Goal: Information Seeking & Learning: Check status

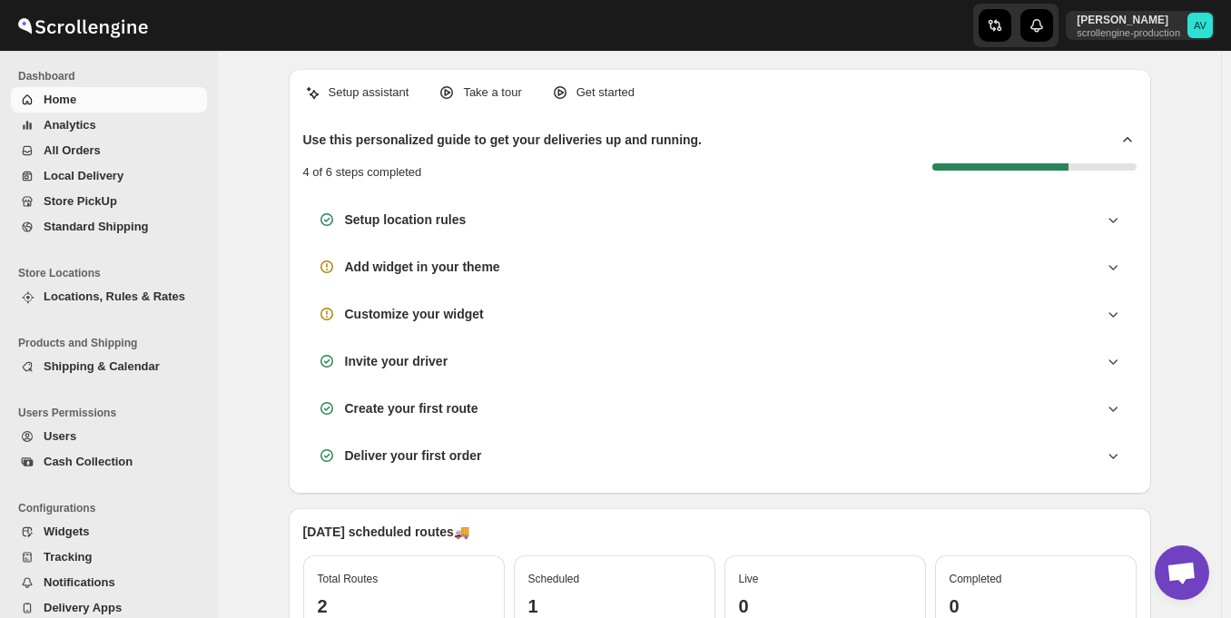
click at [97, 461] on span "Cash Collection" at bounding box center [88, 462] width 89 height 14
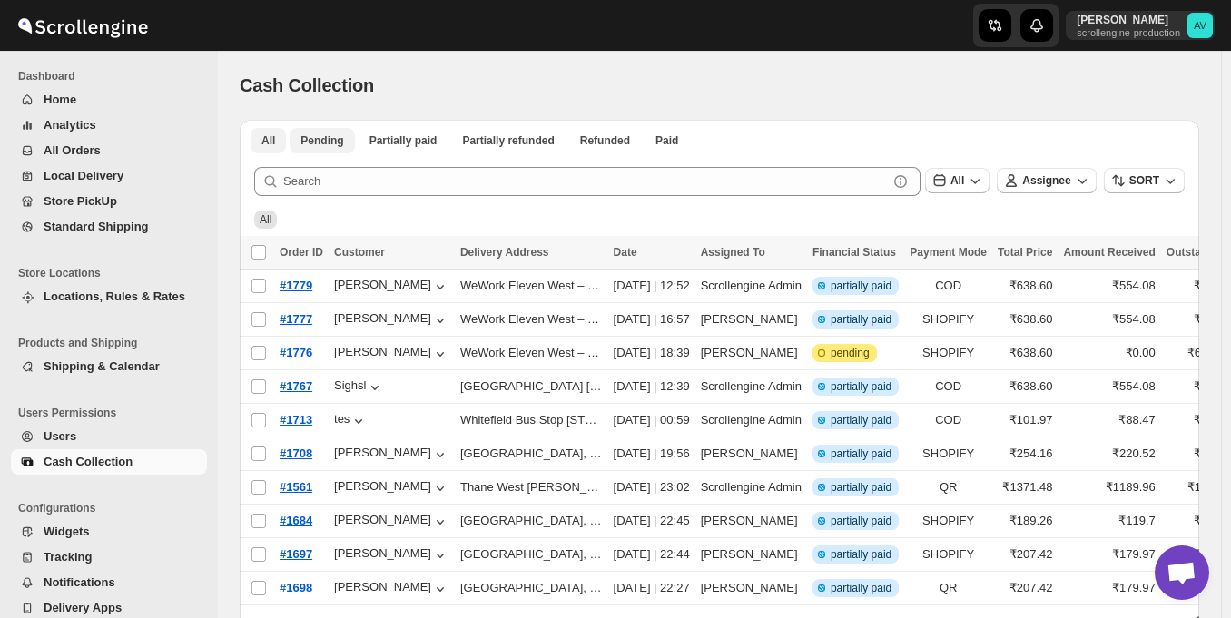
click at [325, 146] on span "Pending" at bounding box center [321, 140] width 43 height 15
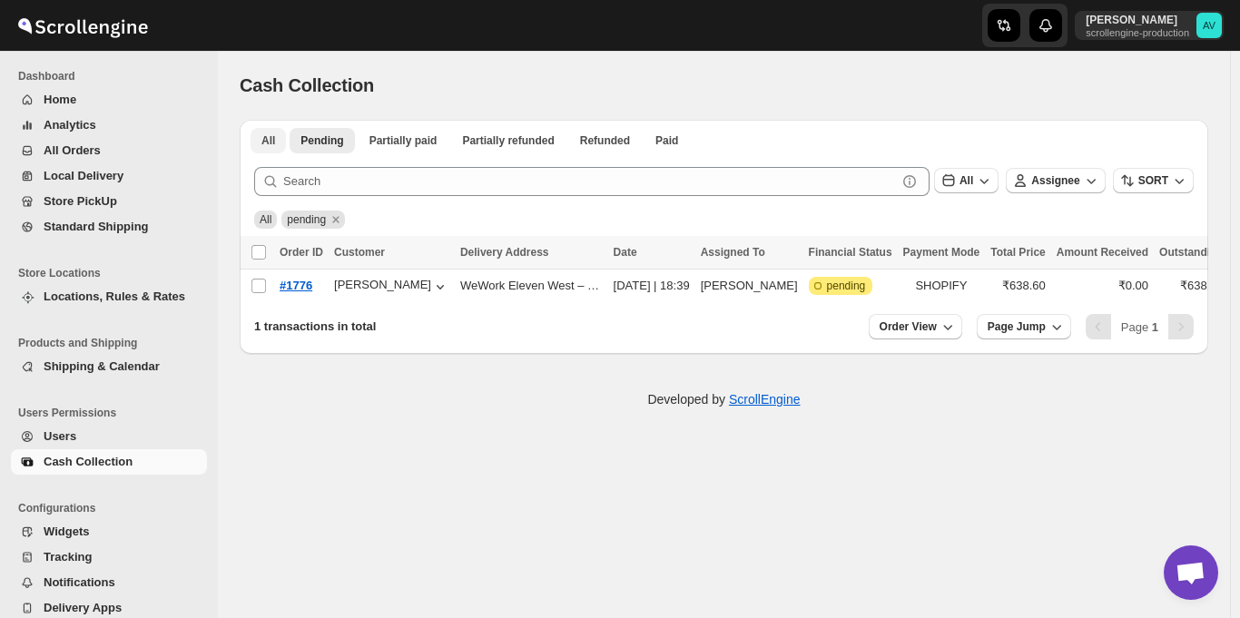
click at [266, 131] on button "All" at bounding box center [267, 140] width 35 height 25
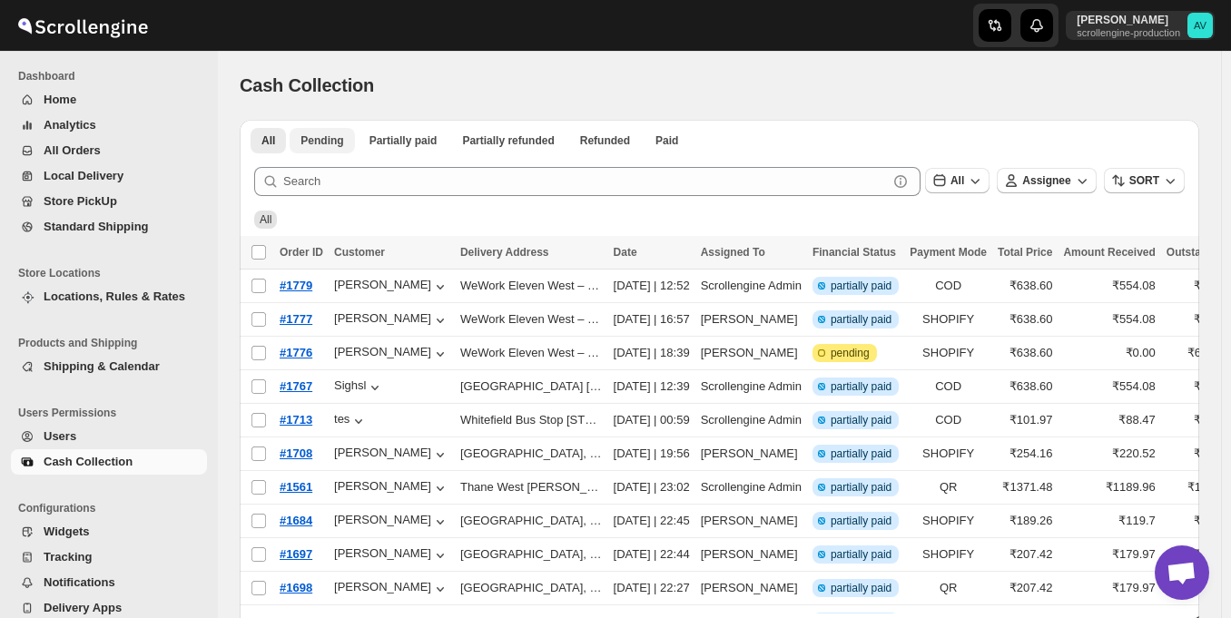
click at [335, 148] on button "Pending" at bounding box center [322, 140] width 64 height 25
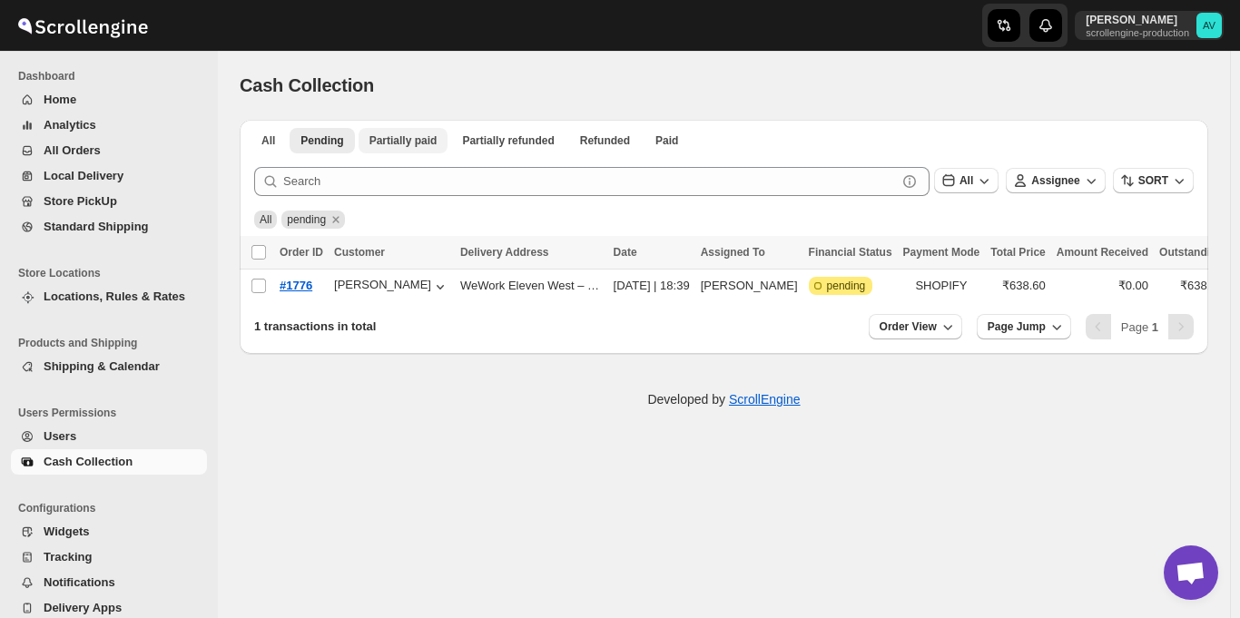
click at [399, 147] on span "Partially paid" at bounding box center [403, 140] width 68 height 15
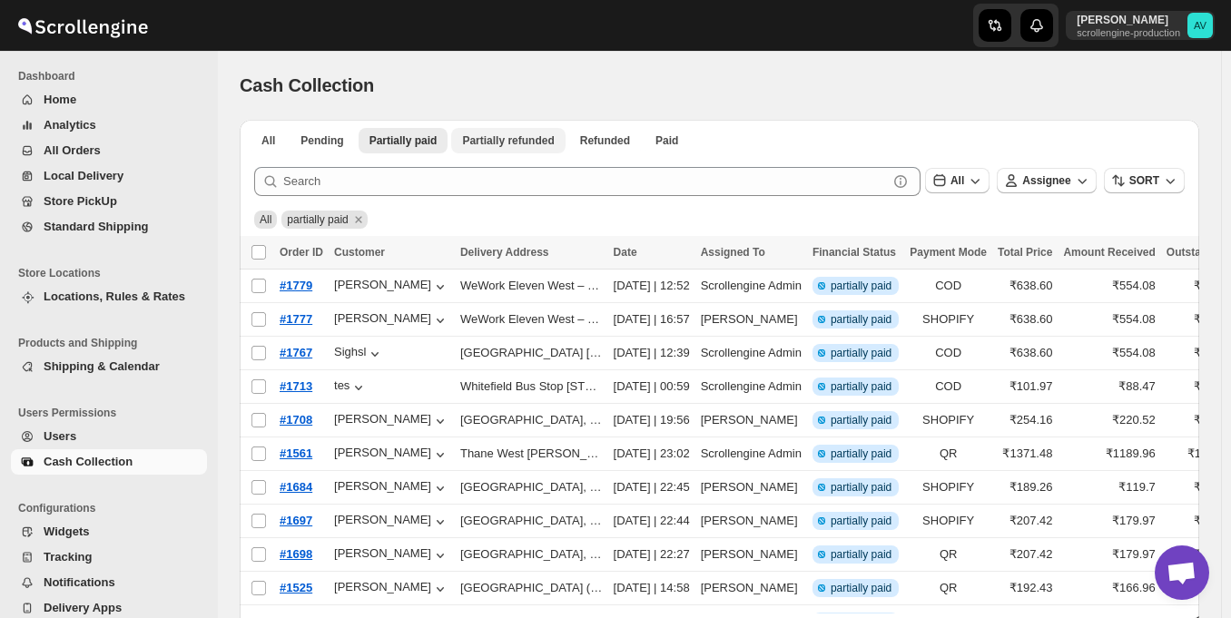
click at [500, 137] on span "Partially refunded" at bounding box center [508, 140] width 92 height 15
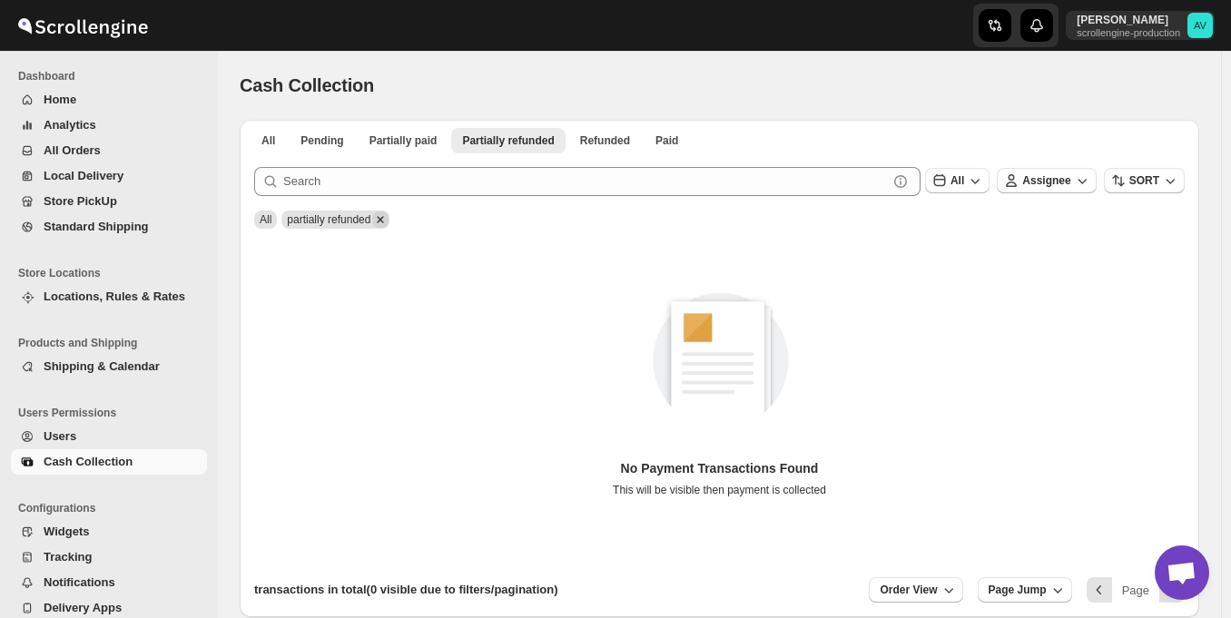
click at [383, 216] on icon "Remove partially refunded" at bounding box center [380, 219] width 16 height 16
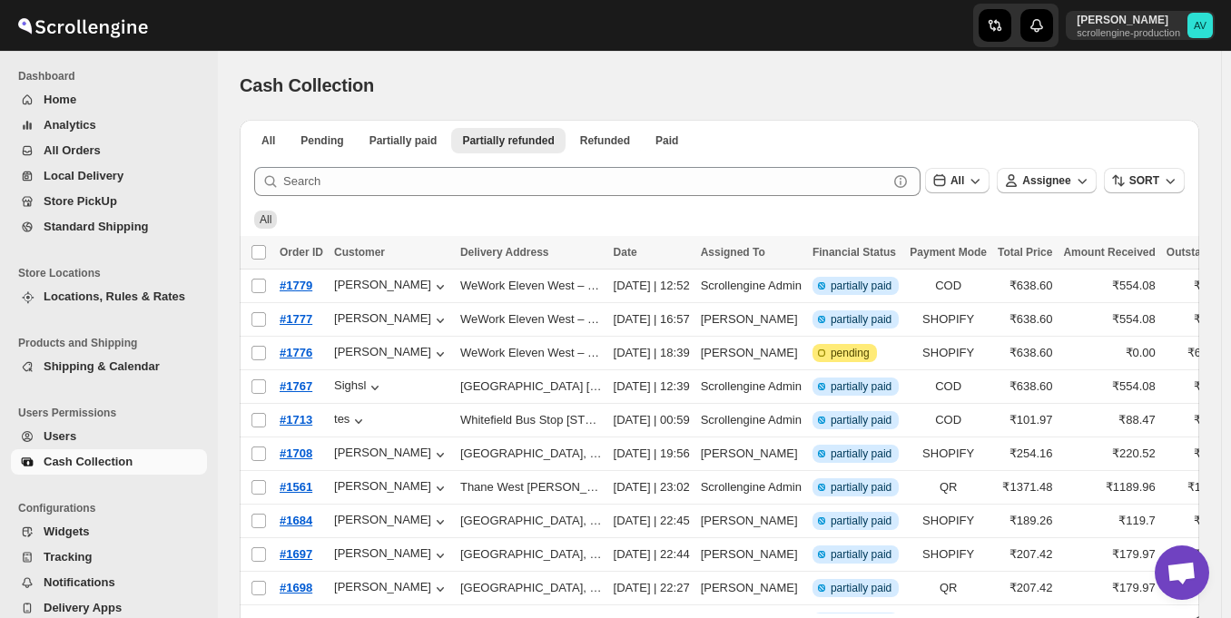
click at [270, 213] on span "All" at bounding box center [266, 219] width 12 height 13
click at [428, 218] on div "All" at bounding box center [719, 220] width 930 height 18
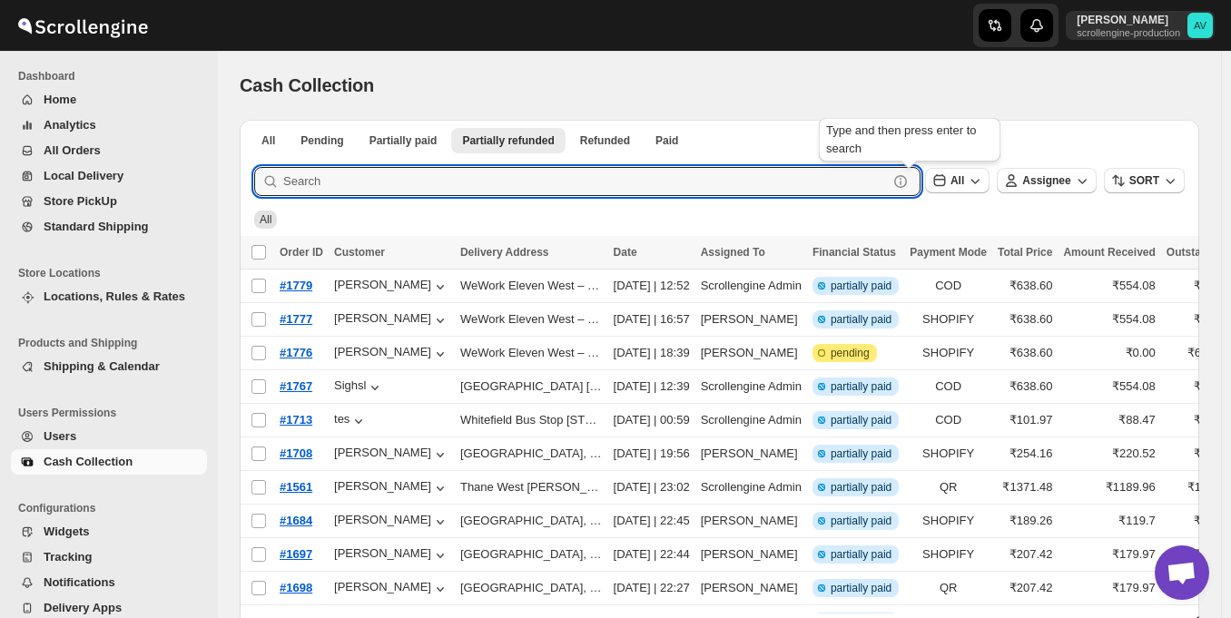
click at [909, 180] on icon at bounding box center [900, 181] width 18 height 18
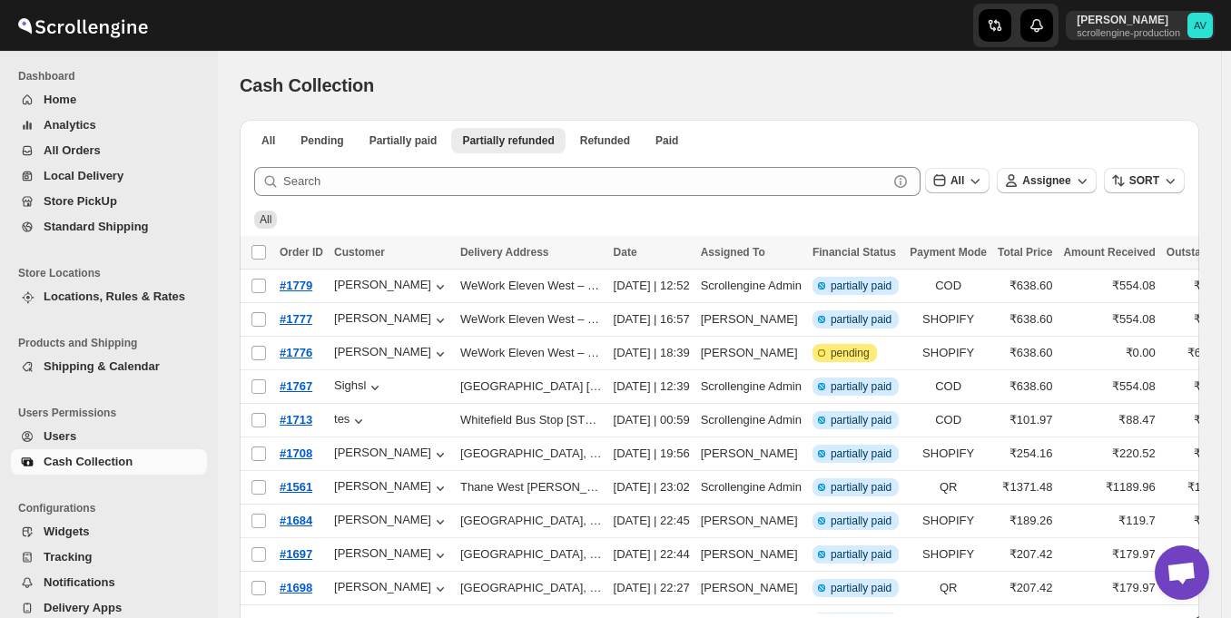
click at [803, 205] on div "All" at bounding box center [719, 219] width 959 height 33
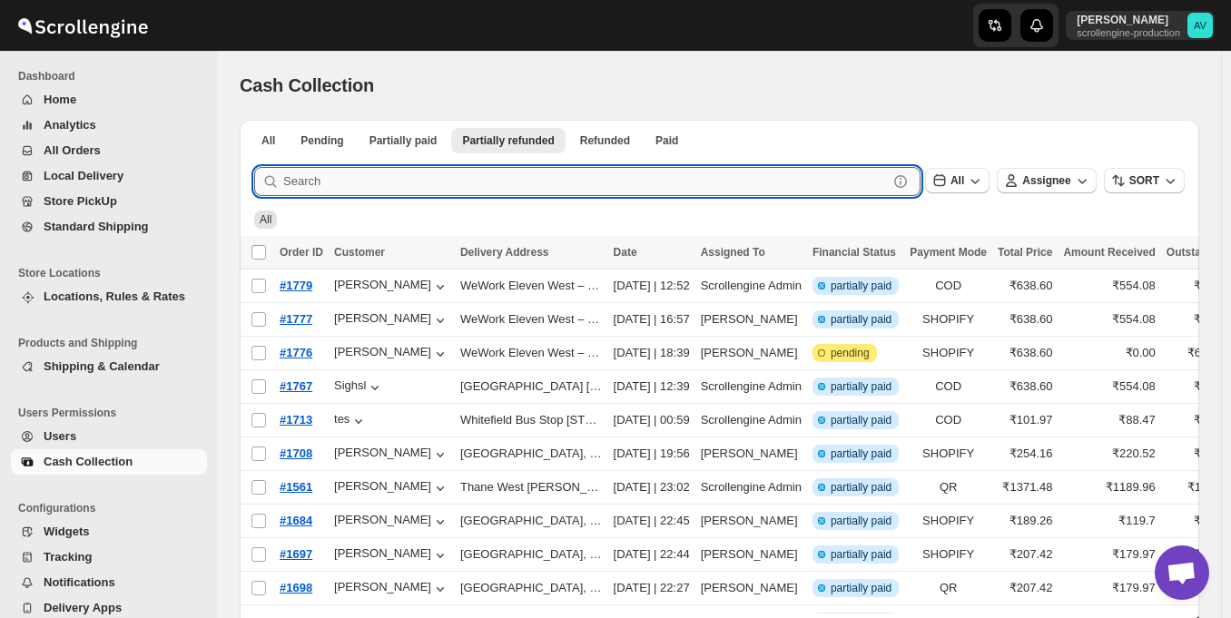
click at [747, 174] on input "text" at bounding box center [585, 181] width 604 height 29
type input "we"
click at [254, 120] on button "Submit" at bounding box center [280, 129] width 52 height 19
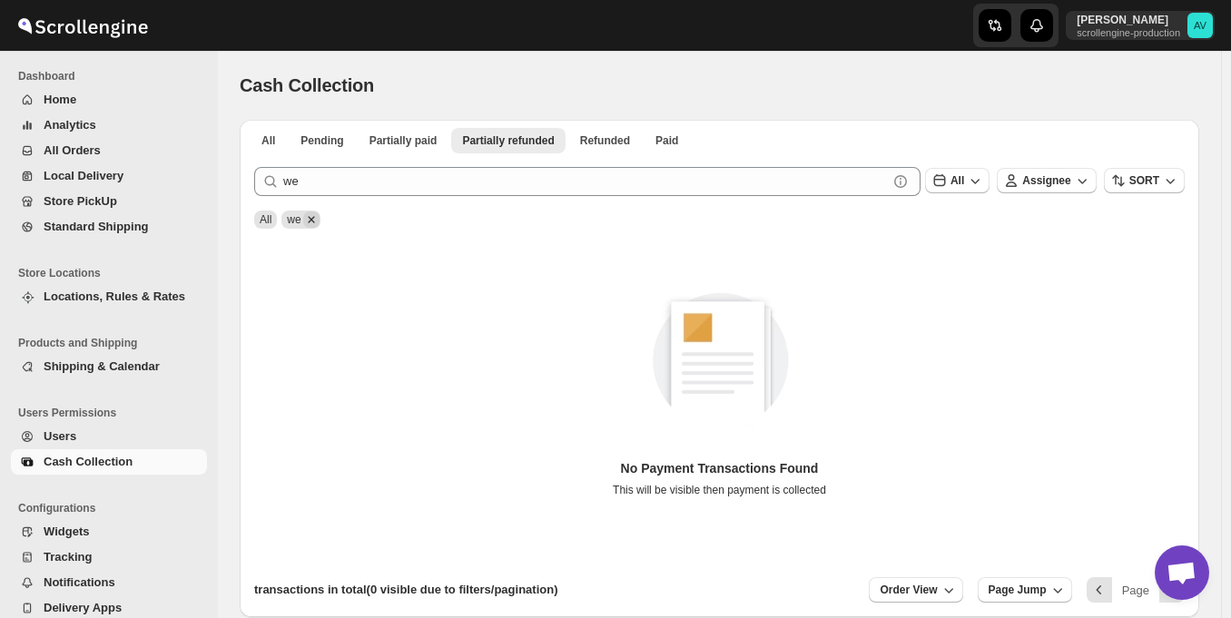
click at [314, 223] on icon "Remove we" at bounding box center [311, 219] width 16 height 16
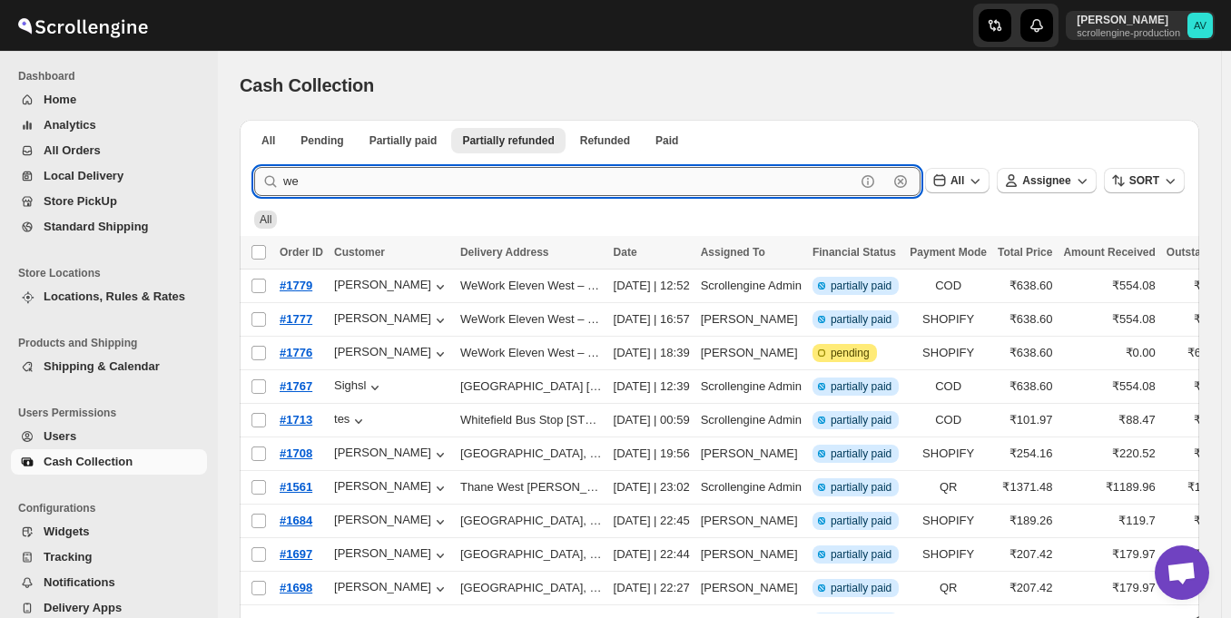
click at [305, 179] on input "we" at bounding box center [569, 181] width 572 height 29
click at [268, 151] on button "All" at bounding box center [267, 140] width 35 height 25
click at [349, 180] on input "text" at bounding box center [585, 181] width 604 height 29
click at [254, 120] on button "Submit" at bounding box center [280, 129] width 52 height 19
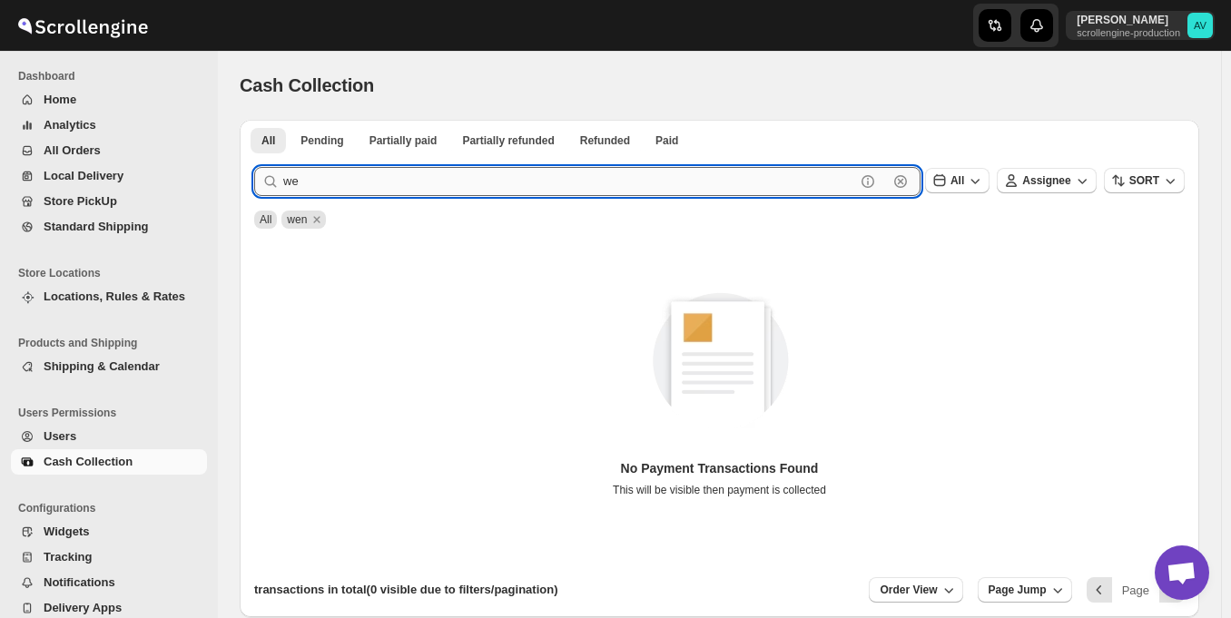
type input "w"
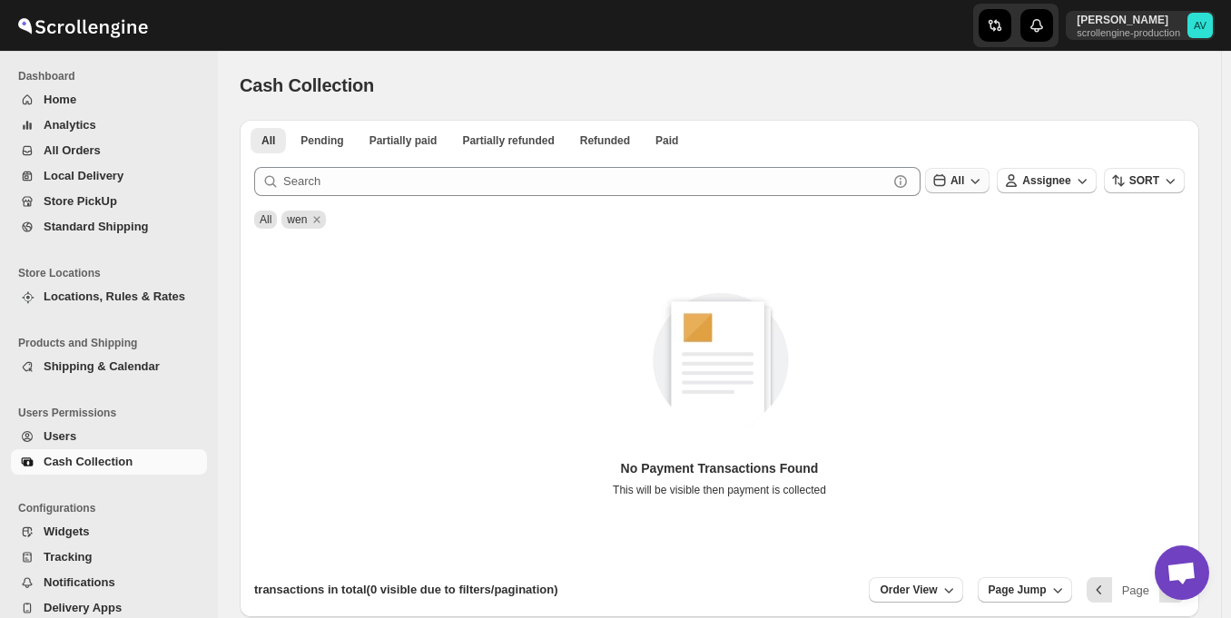
click at [964, 176] on span "All" at bounding box center [957, 180] width 14 height 13
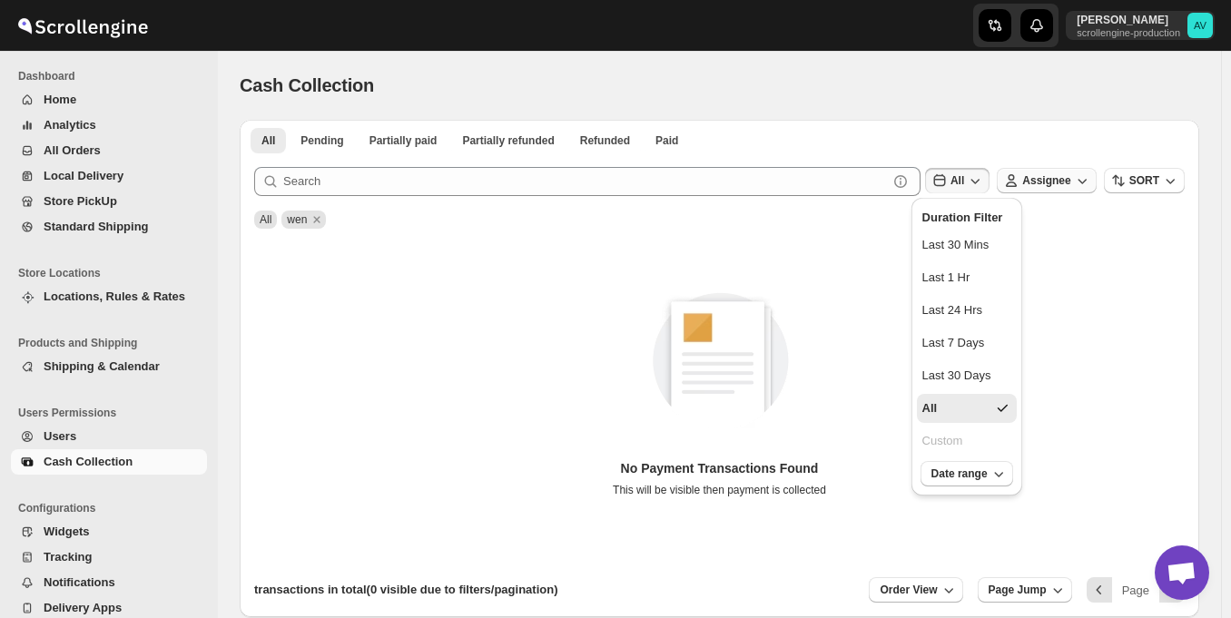
click at [1045, 178] on span "Assignee" at bounding box center [1046, 180] width 48 height 13
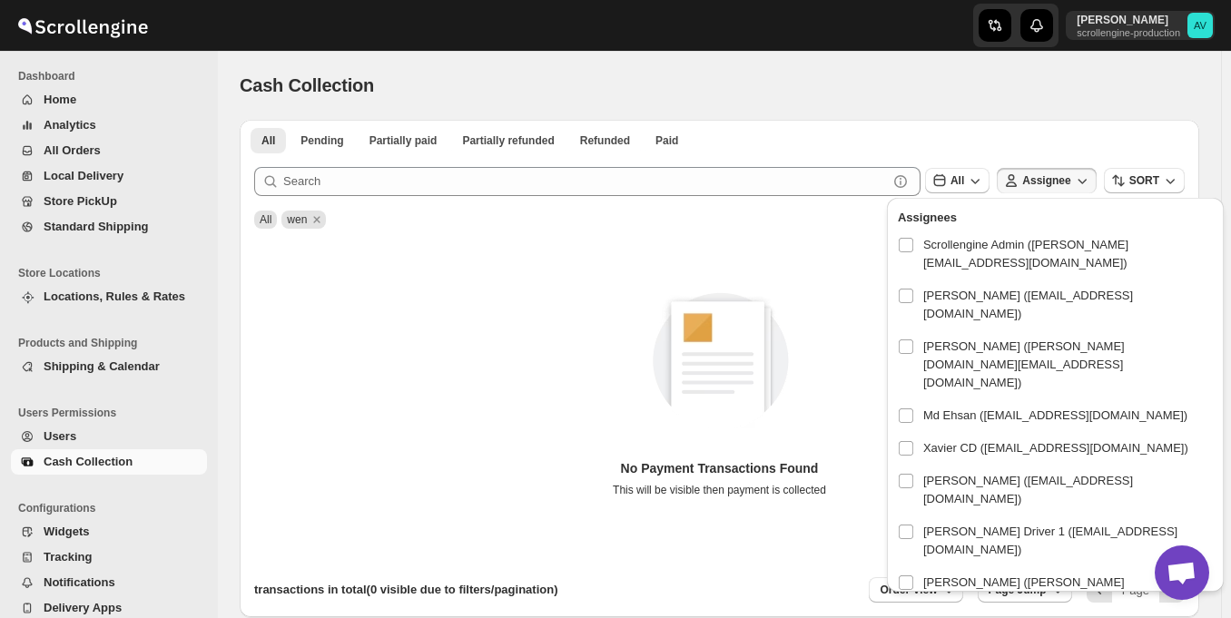
click at [845, 217] on div "All wen" at bounding box center [719, 220] width 930 height 18
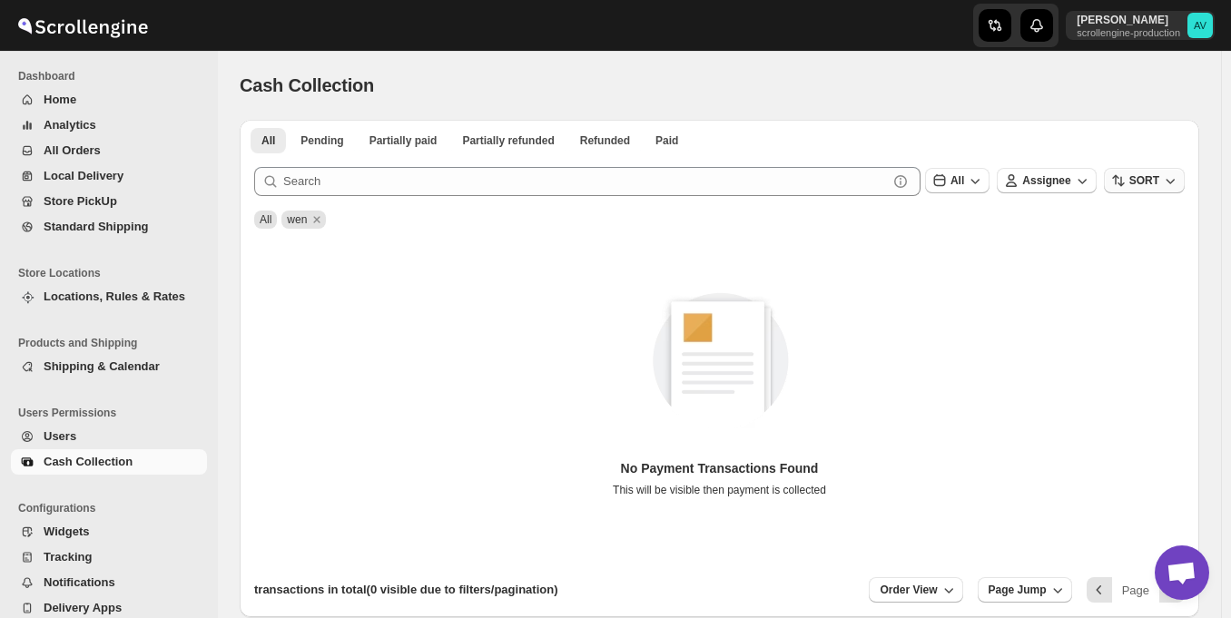
click at [1154, 173] on button "SORT" at bounding box center [1144, 180] width 81 height 25
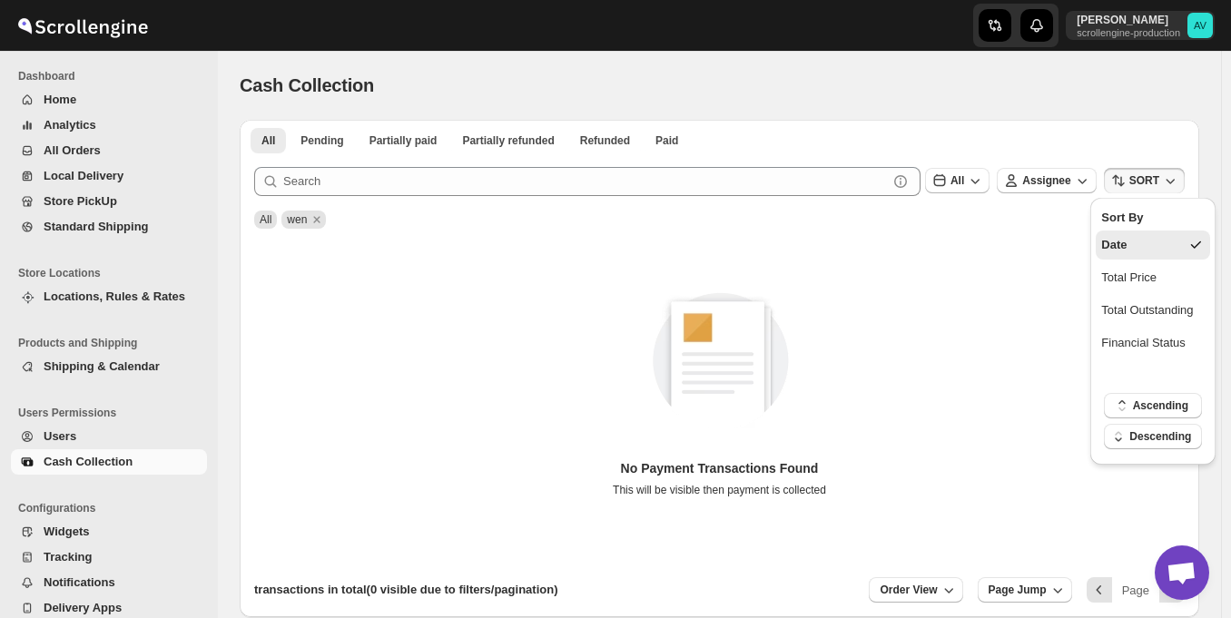
click at [1154, 173] on button "SORT" at bounding box center [1144, 180] width 81 height 25
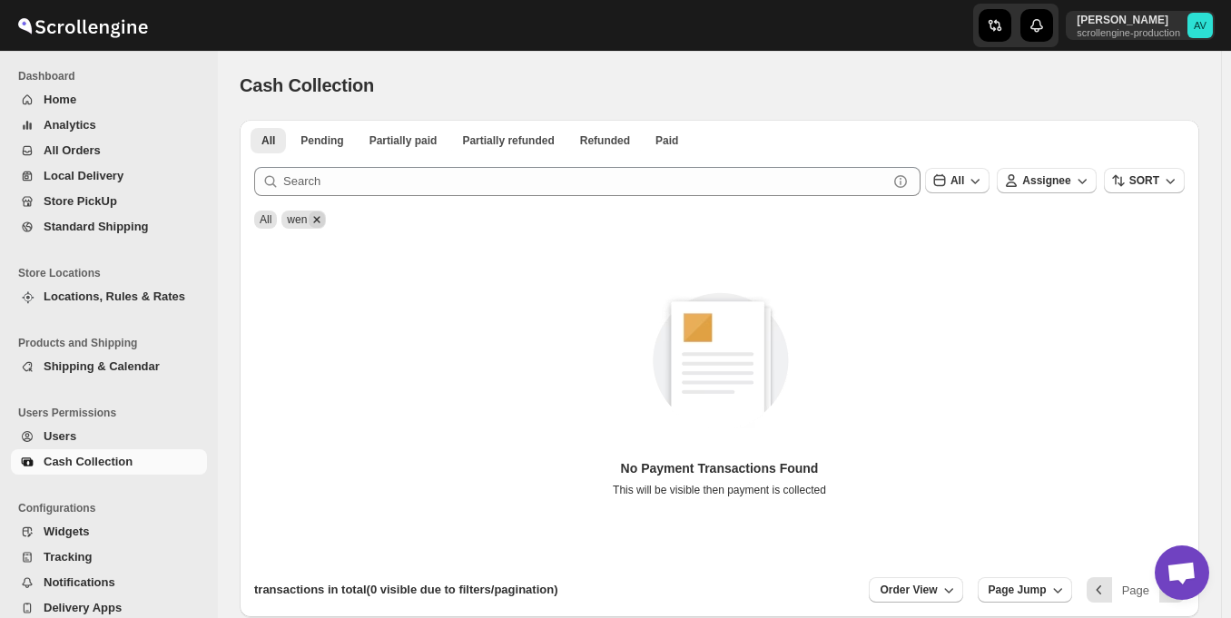
click at [312, 213] on icon "Remove wen" at bounding box center [317, 219] width 16 height 16
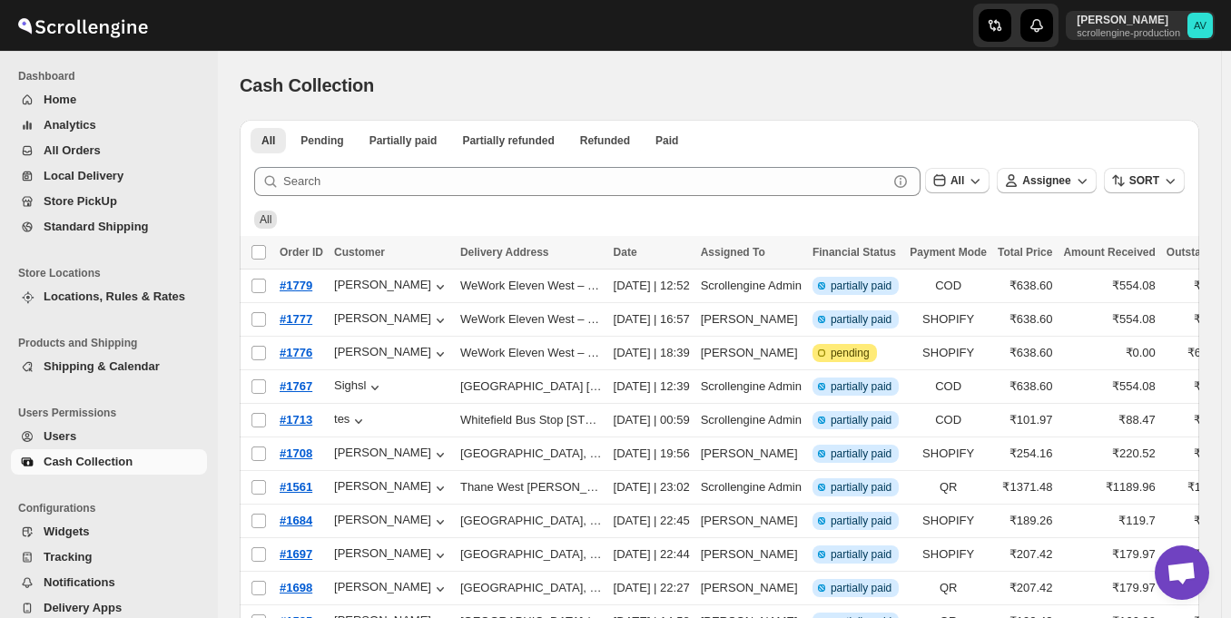
click at [455, 261] on th "Delivery Address" at bounding box center [531, 253] width 153 height 34
click at [516, 221] on div "All" at bounding box center [719, 220] width 930 height 18
click at [959, 194] on div "All" at bounding box center [957, 181] width 64 height 27
click at [963, 182] on span "All" at bounding box center [957, 180] width 14 height 13
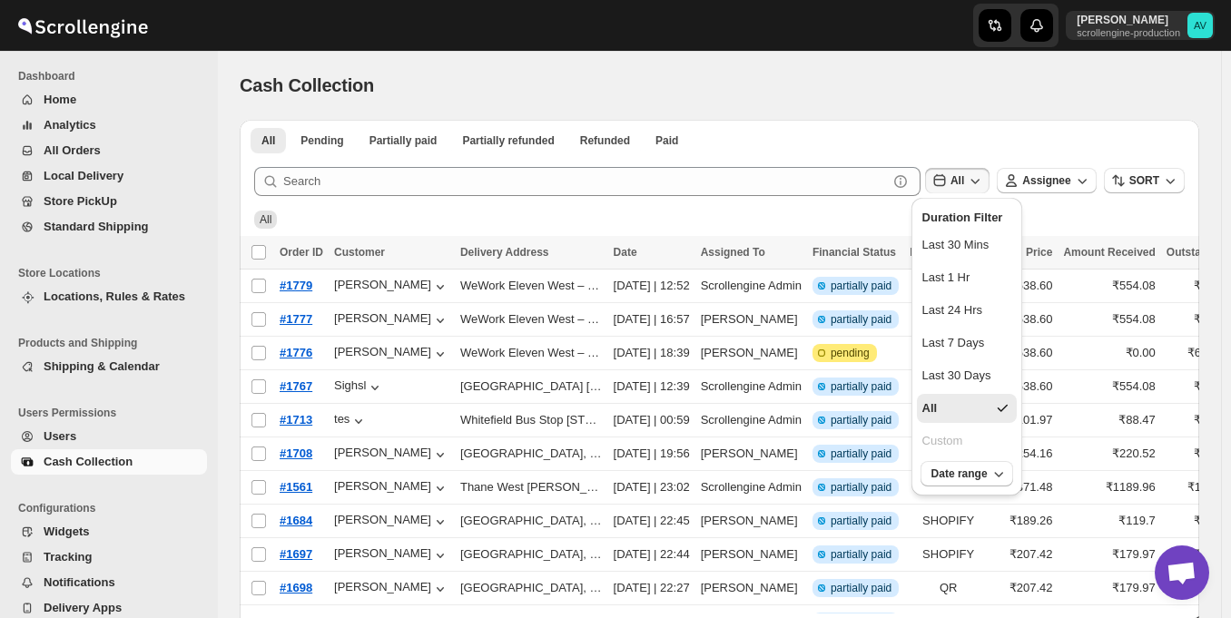
click at [963, 182] on span "All" at bounding box center [957, 180] width 14 height 13
